Goal: Find specific page/section: Find specific page/section

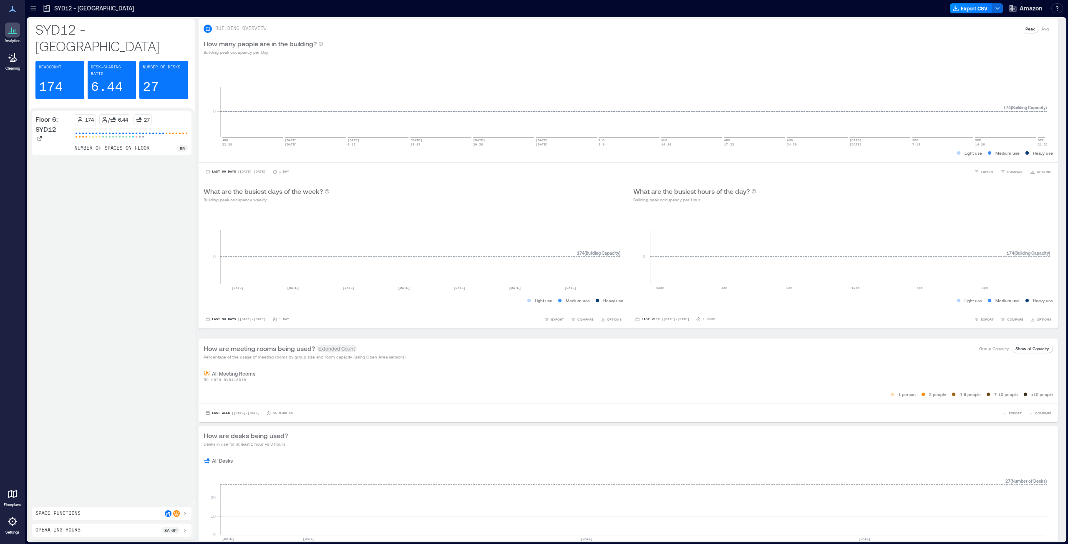
click at [31, 7] on icon at bounding box center [33, 8] width 8 height 8
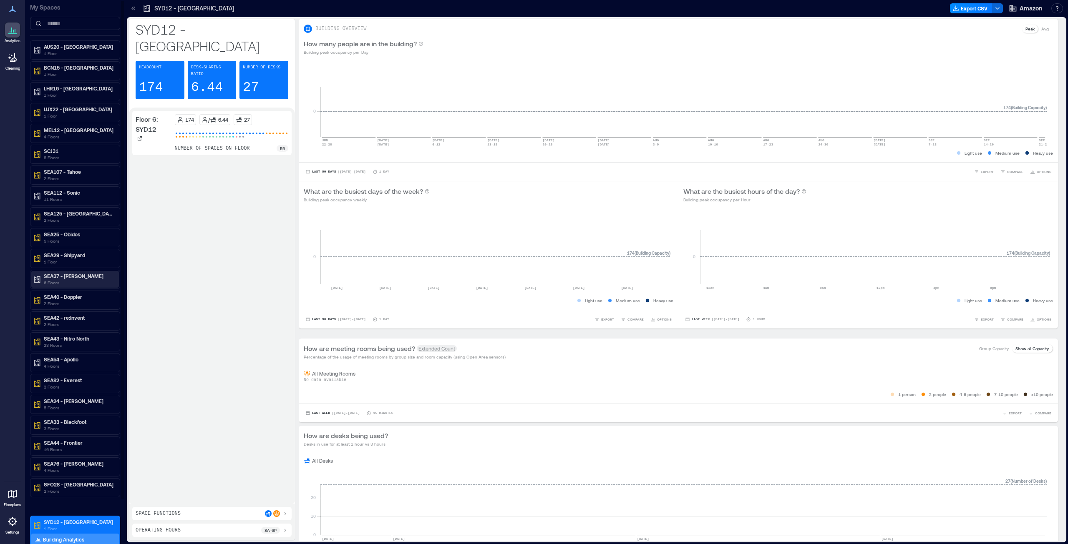
click at [60, 276] on p "SEA37 - [PERSON_NAME]" at bounding box center [79, 276] width 70 height 7
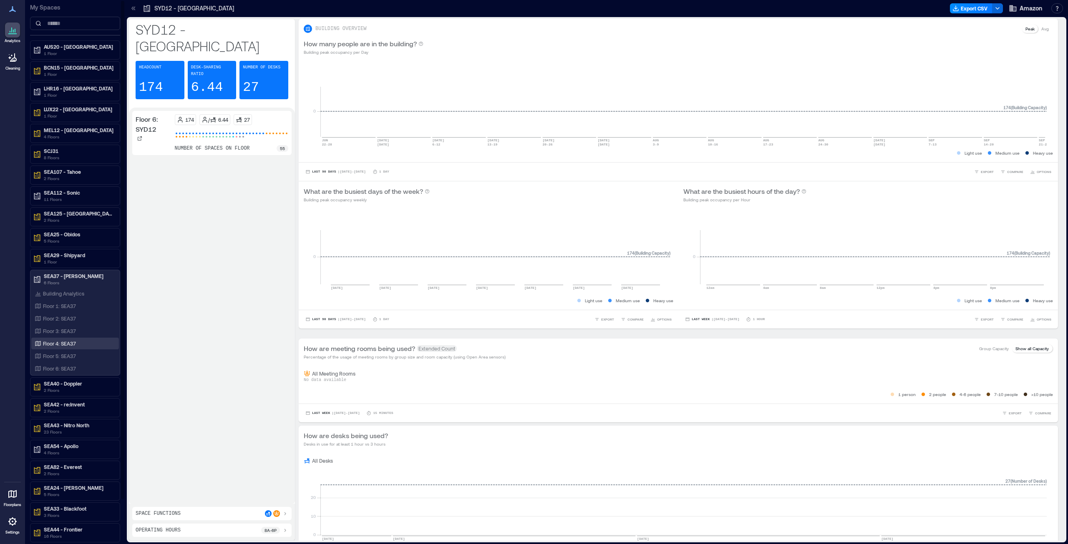
click at [56, 342] on p "Floor 4: SEA37" at bounding box center [59, 343] width 33 height 7
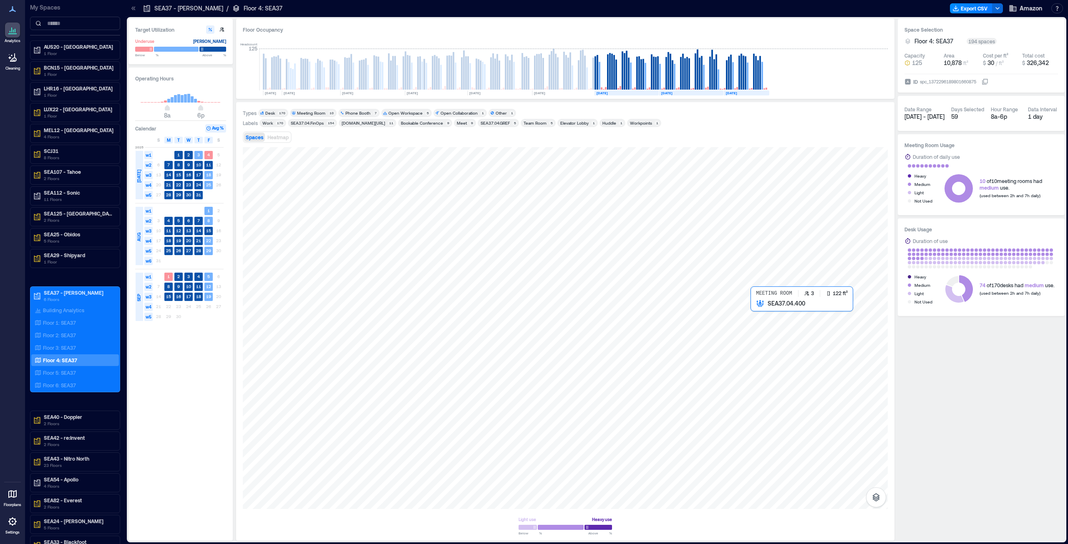
click at [768, 320] on div at bounding box center [565, 328] width 645 height 362
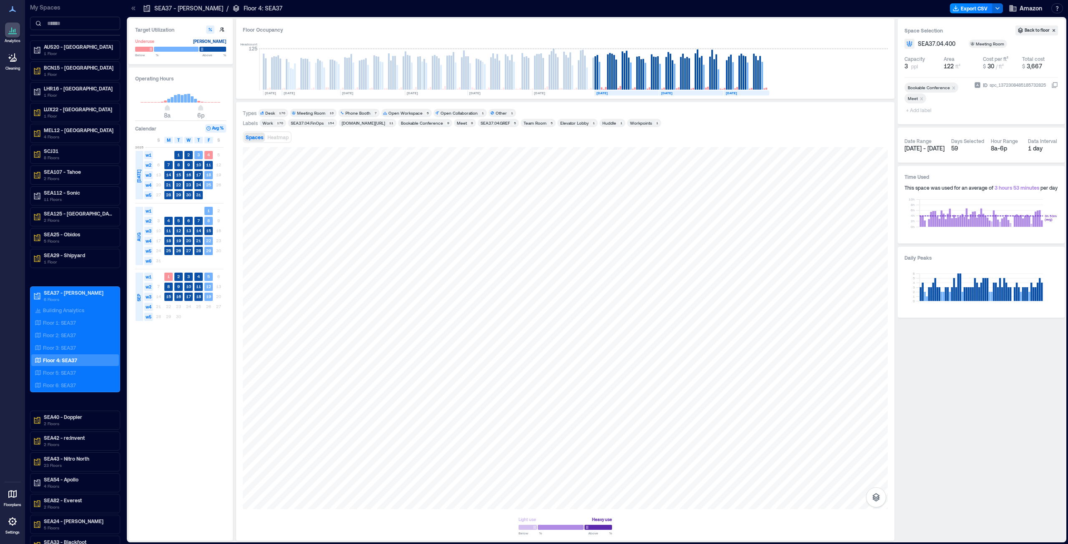
click at [9, 10] on icon at bounding box center [13, 9] width 10 height 10
click at [1021, 6] on span "Amazon" at bounding box center [1030, 8] width 23 height 8
click at [824, 6] on div at bounding box center [617, 8] width 658 height 13
click at [431, 309] on div at bounding box center [565, 328] width 645 height 362
